Goal: Transaction & Acquisition: Purchase product/service

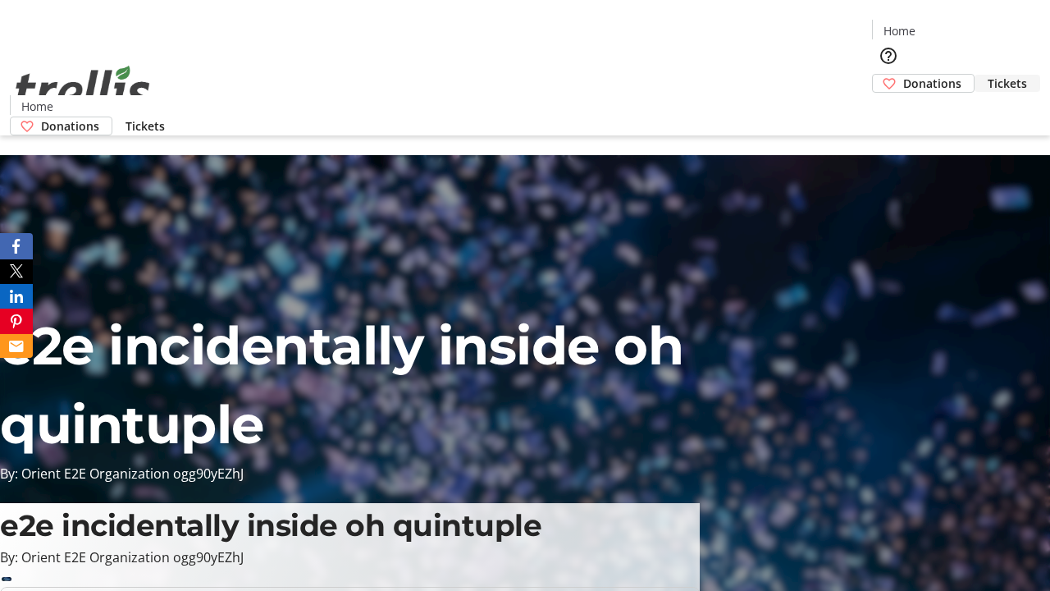
click at [988, 75] on span "Tickets" at bounding box center [1007, 83] width 39 height 17
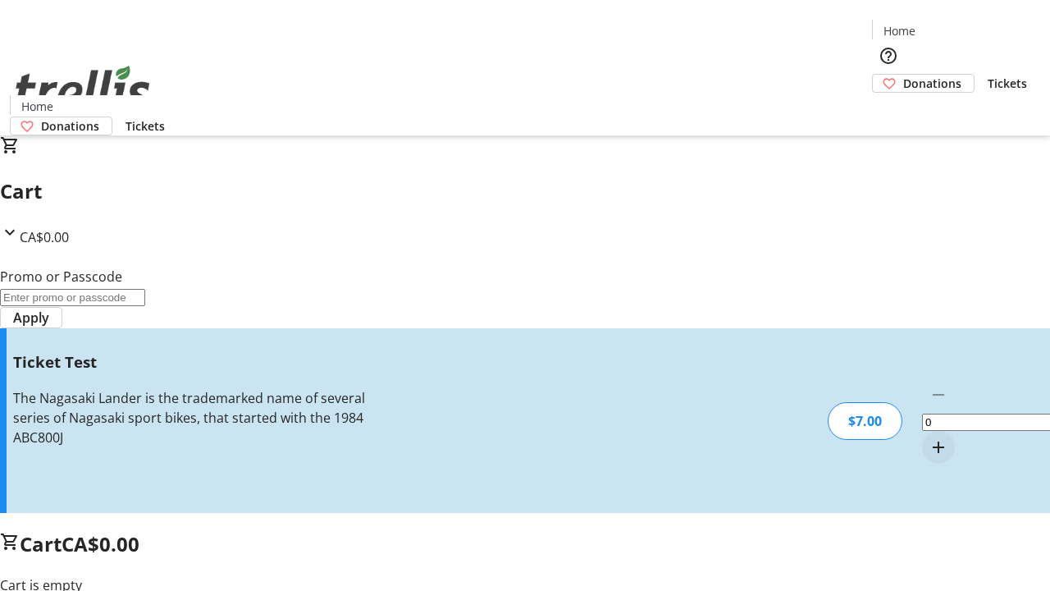
click at [929, 437] on mat-icon "Increment by one" at bounding box center [939, 447] width 20 height 20
type input "1"
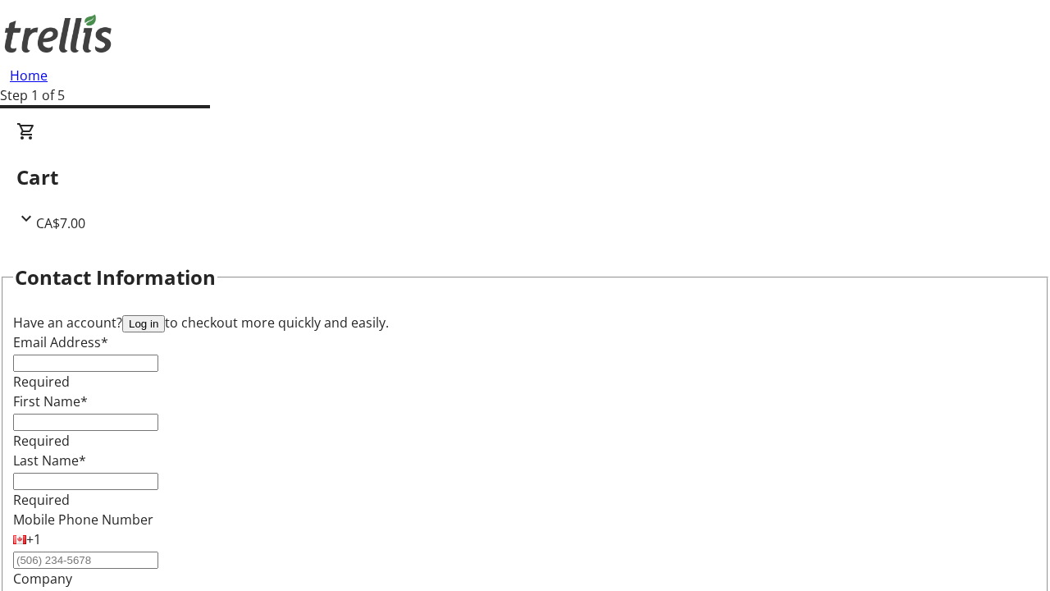
click at [165, 315] on button "Log in" at bounding box center [143, 323] width 43 height 17
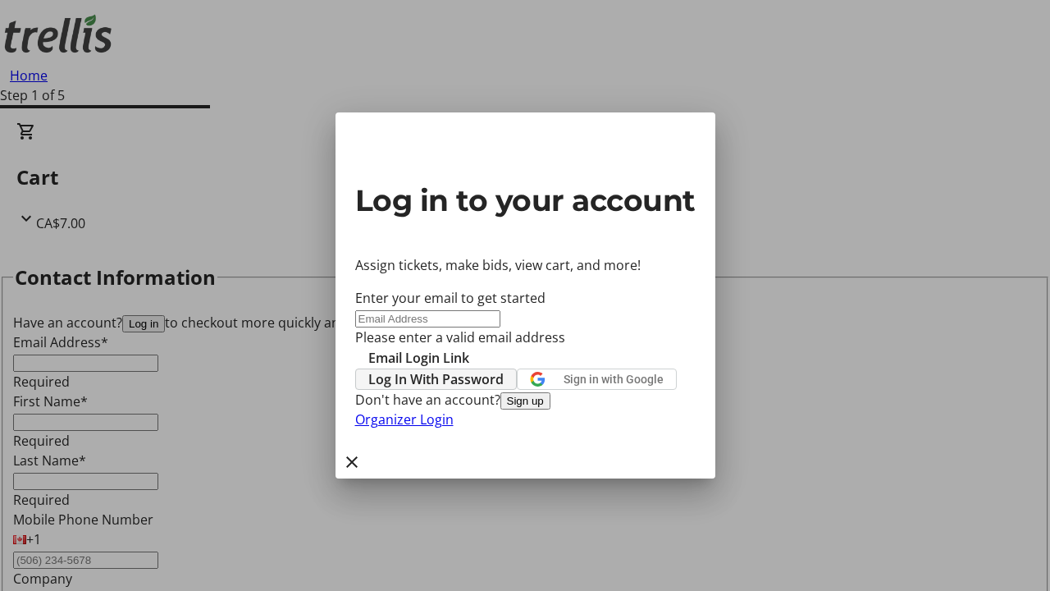
click at [504, 369] on span "Log In With Password" at bounding box center [435, 379] width 135 height 20
